Goal: Obtain resource: Download file/media

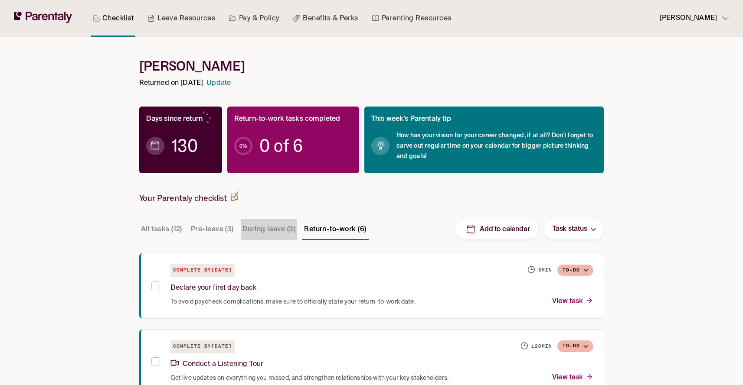
click at [262, 231] on button "During leave (3)" at bounding box center [269, 229] width 56 height 21
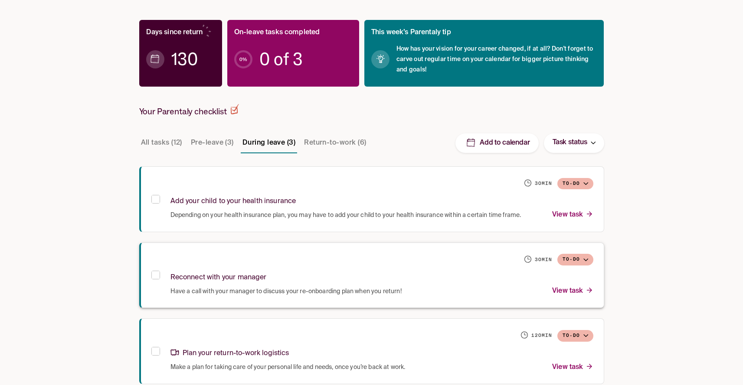
scroll to position [100, 0]
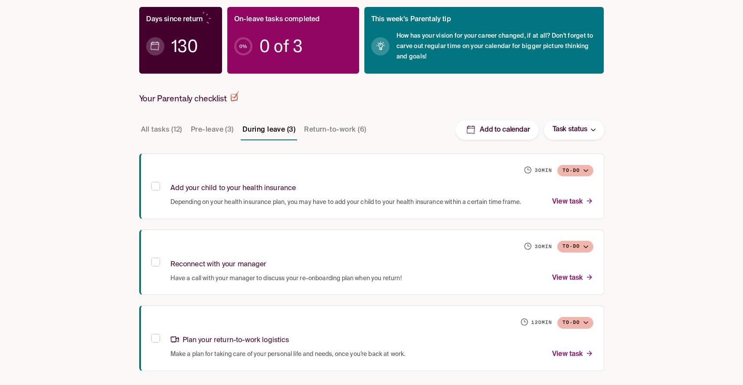
click at [342, 129] on button "Return-to-work (6)" at bounding box center [334, 130] width 65 height 21
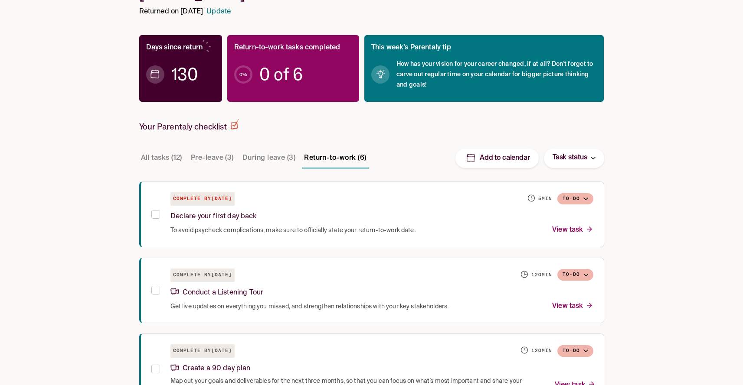
scroll to position [0, 0]
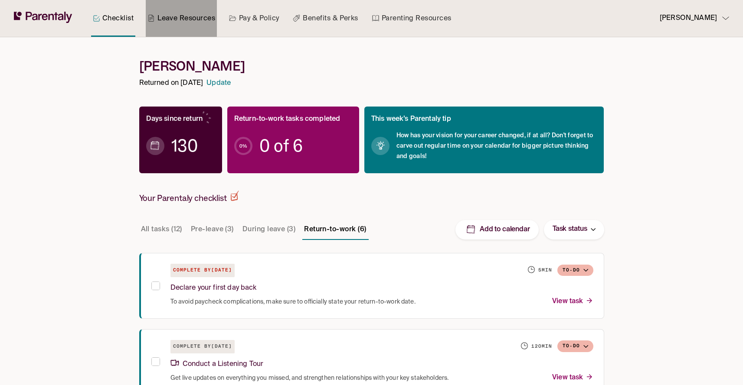
click at [160, 18] on link "Leave Resources" at bounding box center [181, 18] width 71 height 37
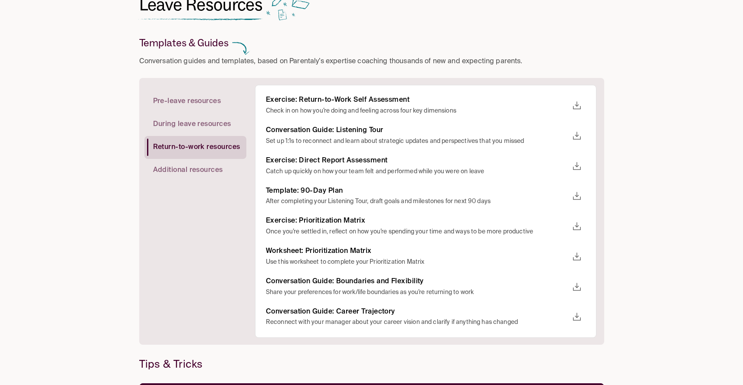
scroll to position [62, 0]
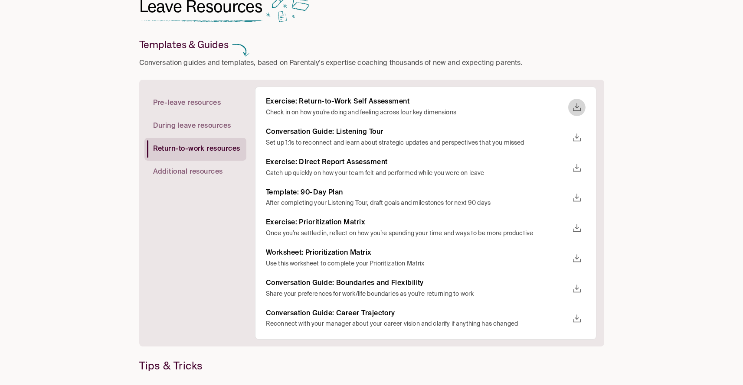
click at [578, 104] on icon "download" at bounding box center [576, 107] width 10 height 10
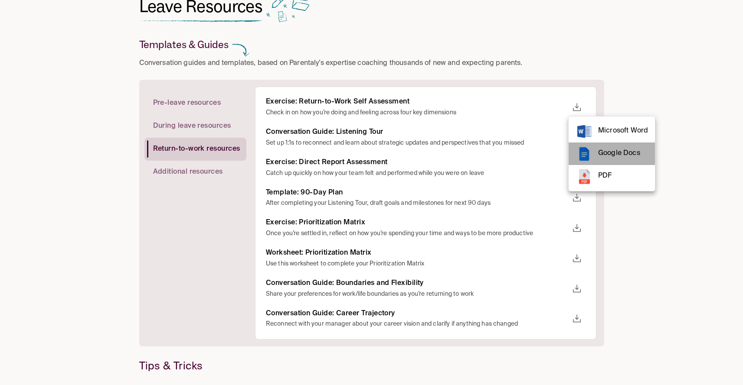
click at [618, 156] on span "Google Docs" at bounding box center [623, 154] width 50 height 12
